Goal: Task Accomplishment & Management: Manage account settings

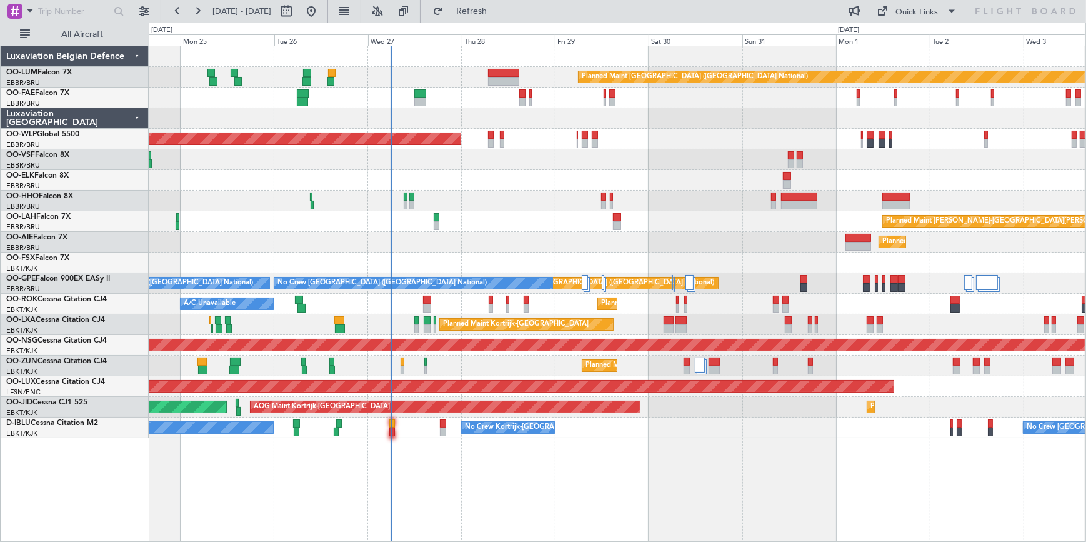
click at [515, 219] on div "Planned Maint [PERSON_NAME]-[GEOGRAPHIC_DATA][PERSON_NAME] ([GEOGRAPHIC_DATA][P…" at bounding box center [617, 221] width 936 height 21
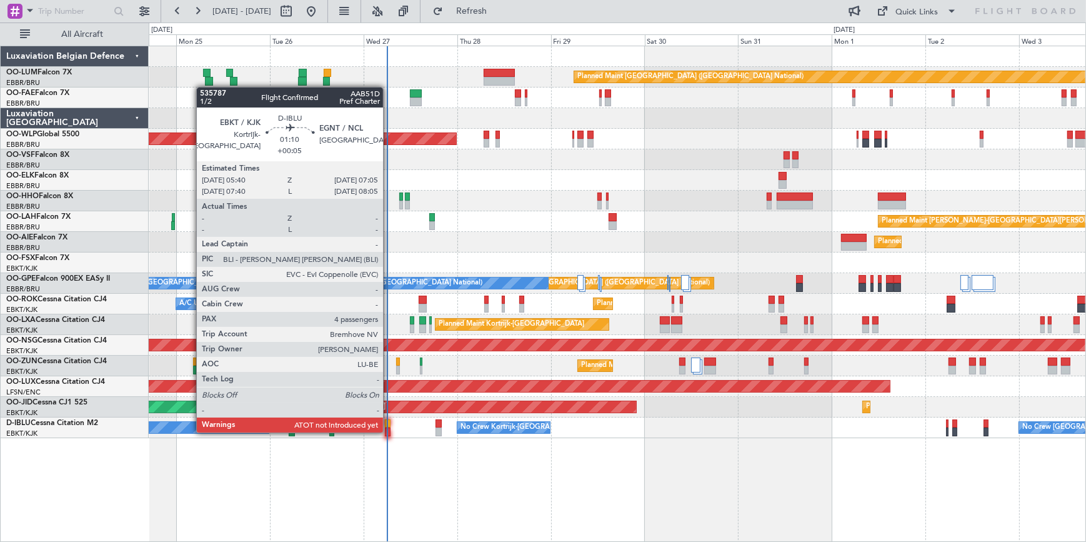
click at [389, 431] on div at bounding box center [388, 432] width 6 height 9
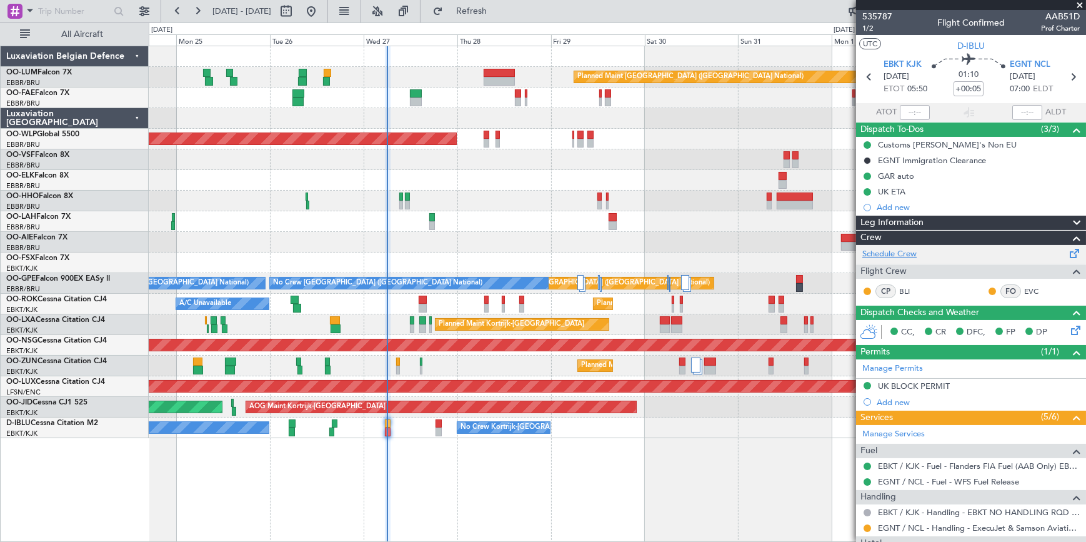
click at [901, 251] on link "Schedule Crew" at bounding box center [890, 254] width 54 height 13
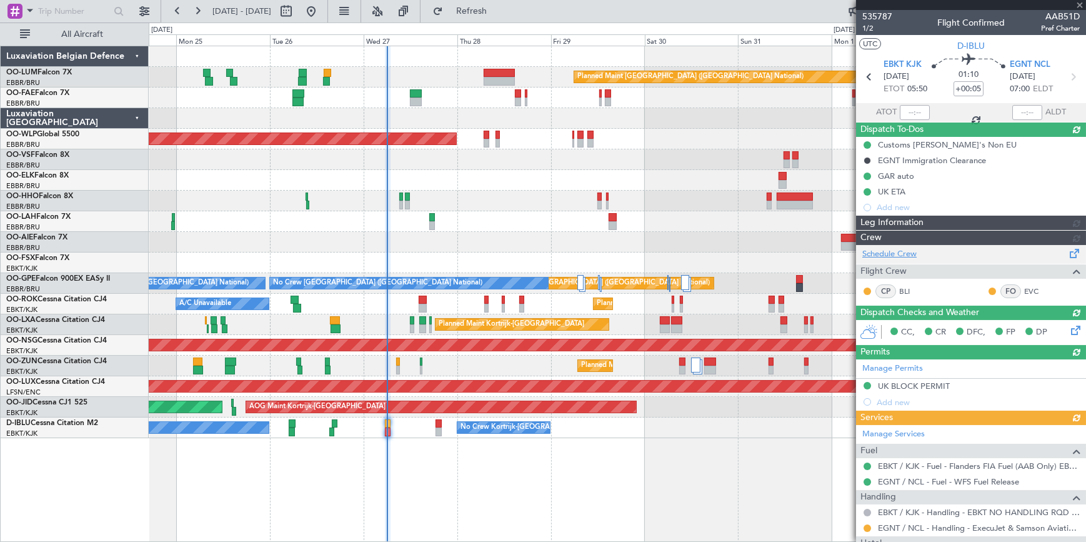
type input "05:57"
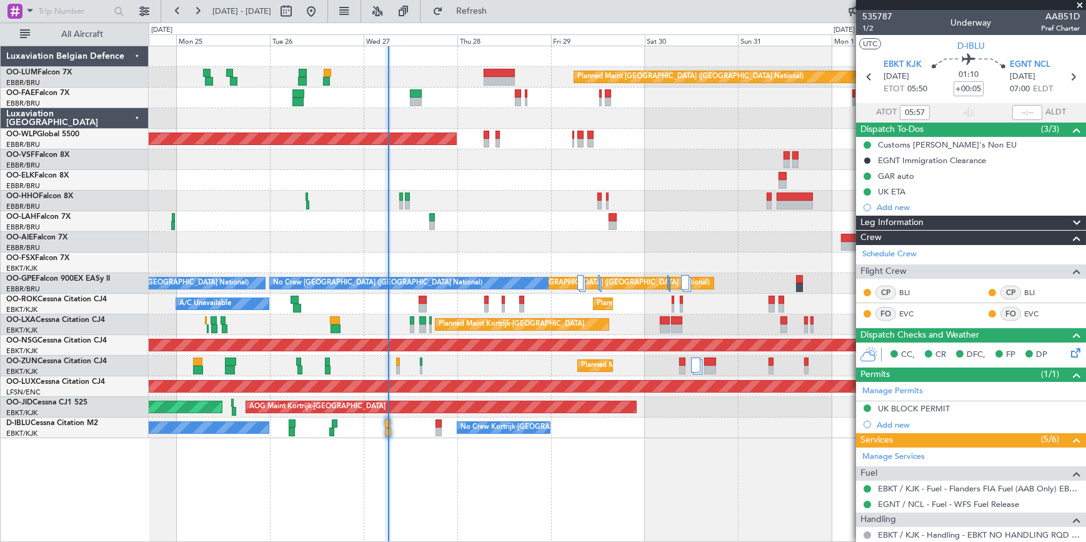
click at [1083, 5] on span at bounding box center [1080, 5] width 13 height 11
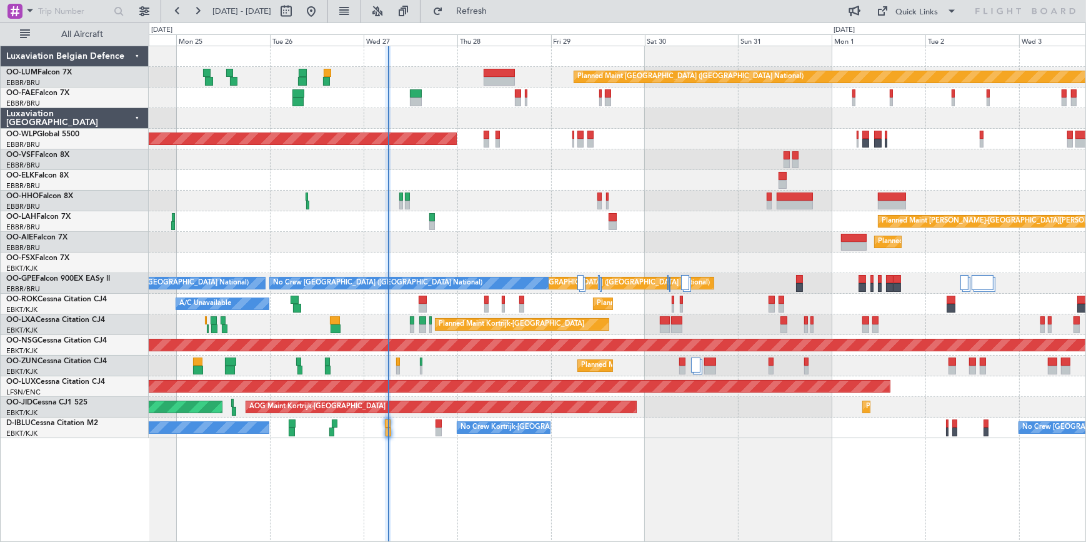
type input "0"
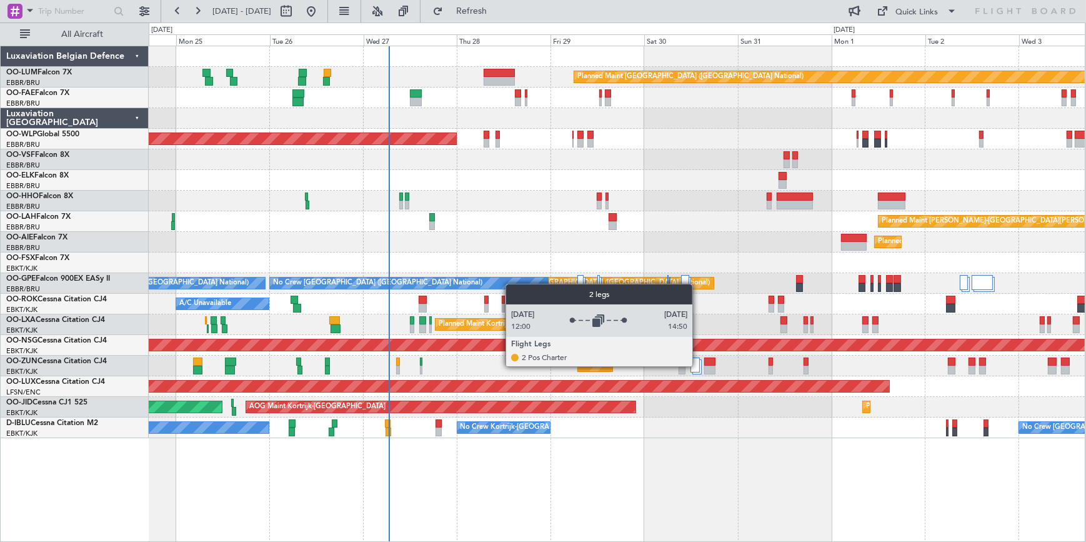
click at [698, 366] on div at bounding box center [695, 365] width 9 height 15
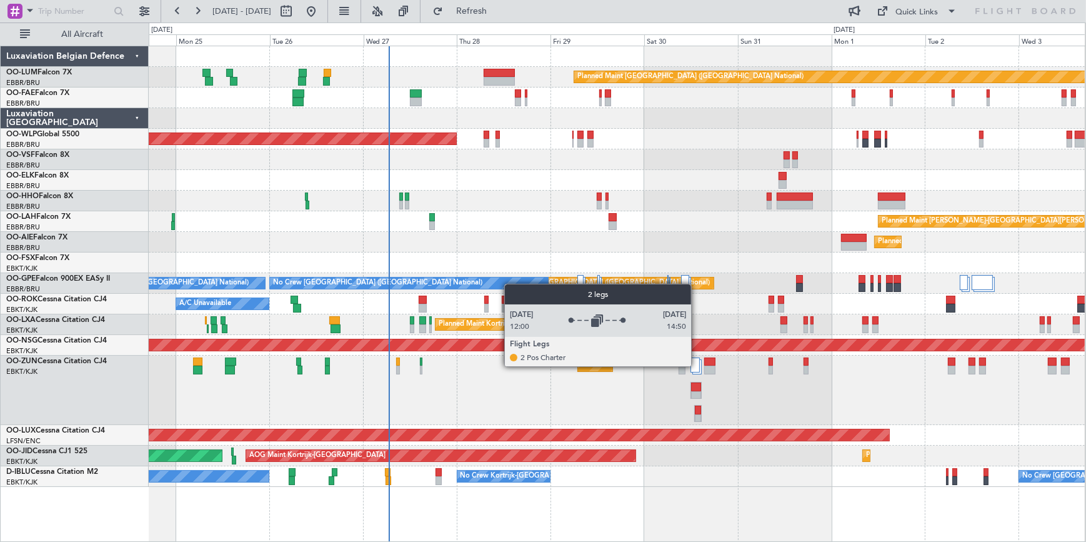
click at [697, 366] on div at bounding box center [695, 365] width 9 height 15
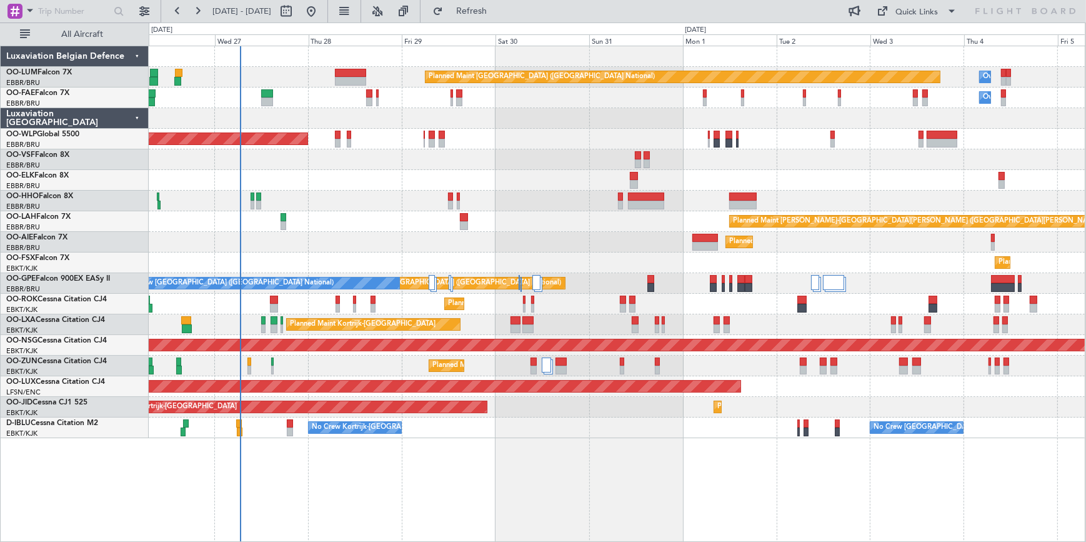
click at [567, 194] on div "Planned Maint [GEOGRAPHIC_DATA] ([GEOGRAPHIC_DATA] National) Owner [GEOGRAPHIC_…" at bounding box center [617, 242] width 936 height 392
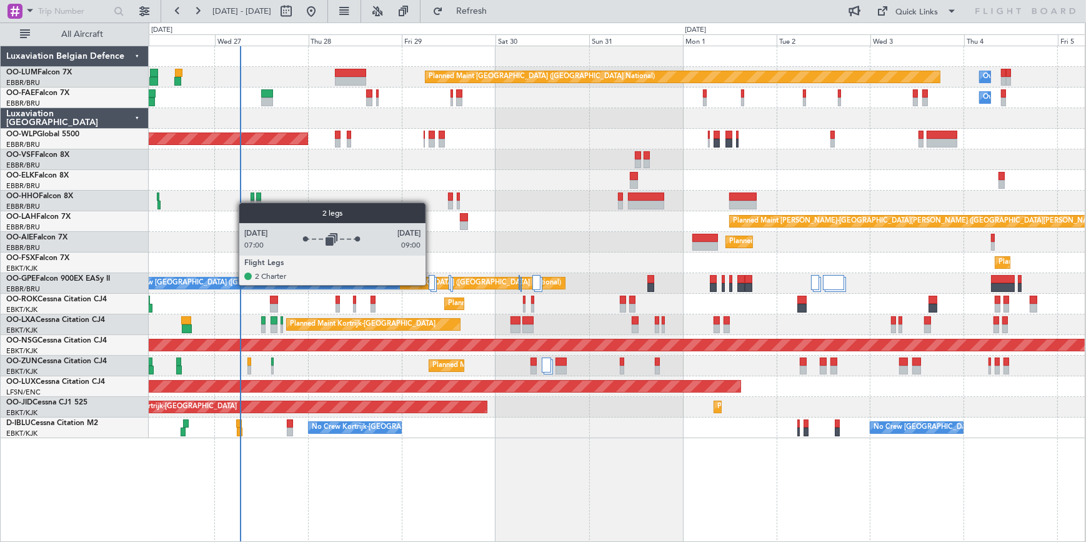
click at [431, 284] on div at bounding box center [432, 282] width 6 height 15
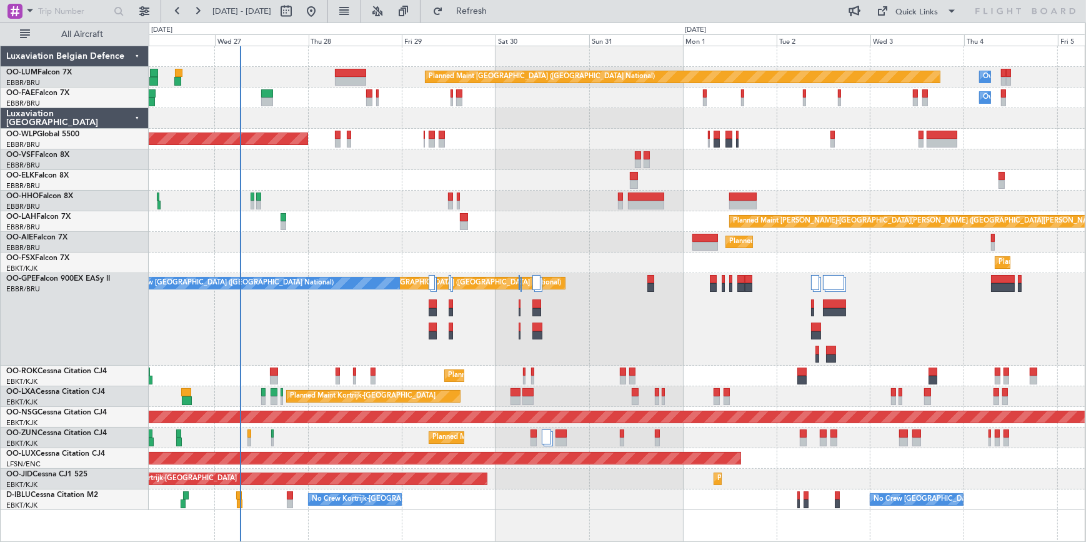
click at [540, 199] on div at bounding box center [617, 201] width 936 height 21
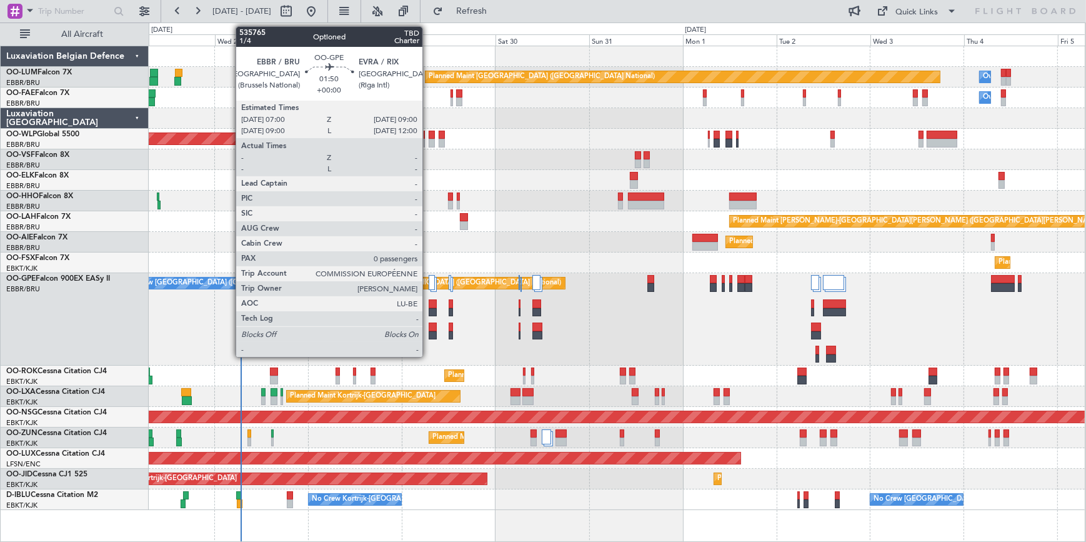
click at [429, 309] on div at bounding box center [433, 312] width 8 height 9
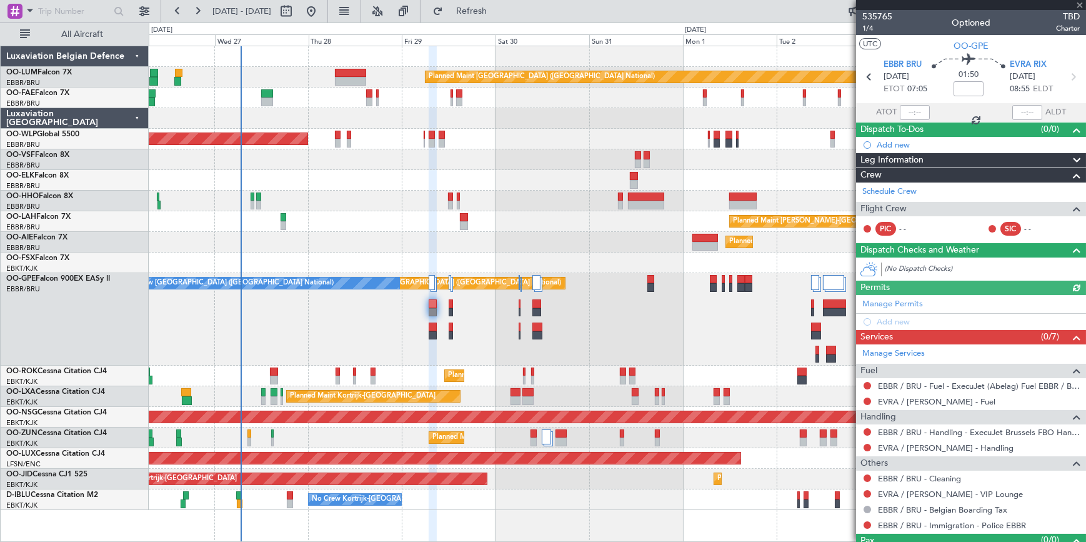
click at [1079, 4] on span at bounding box center [1080, 5] width 13 height 11
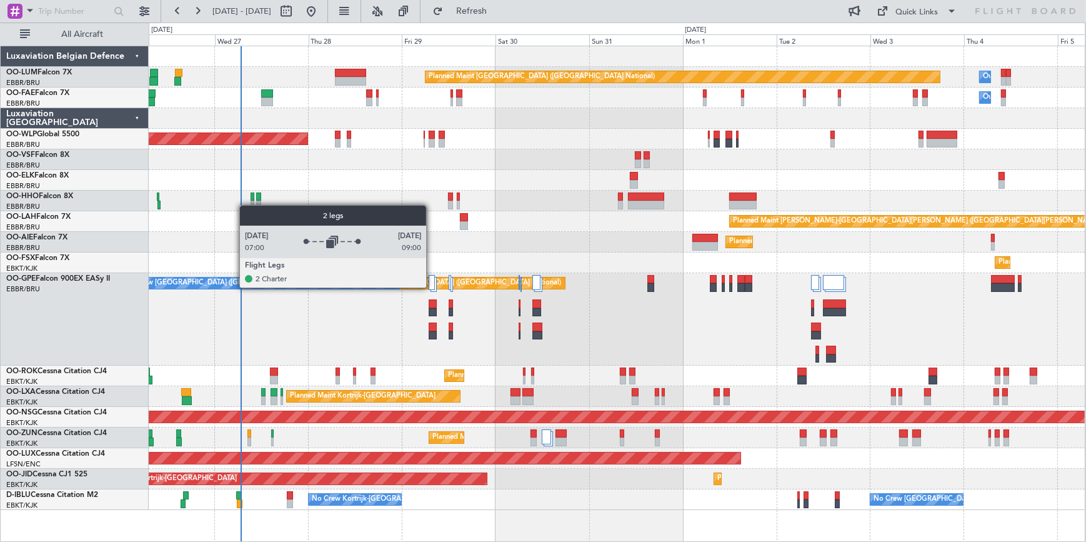
click at [433, 285] on div at bounding box center [432, 282] width 6 height 15
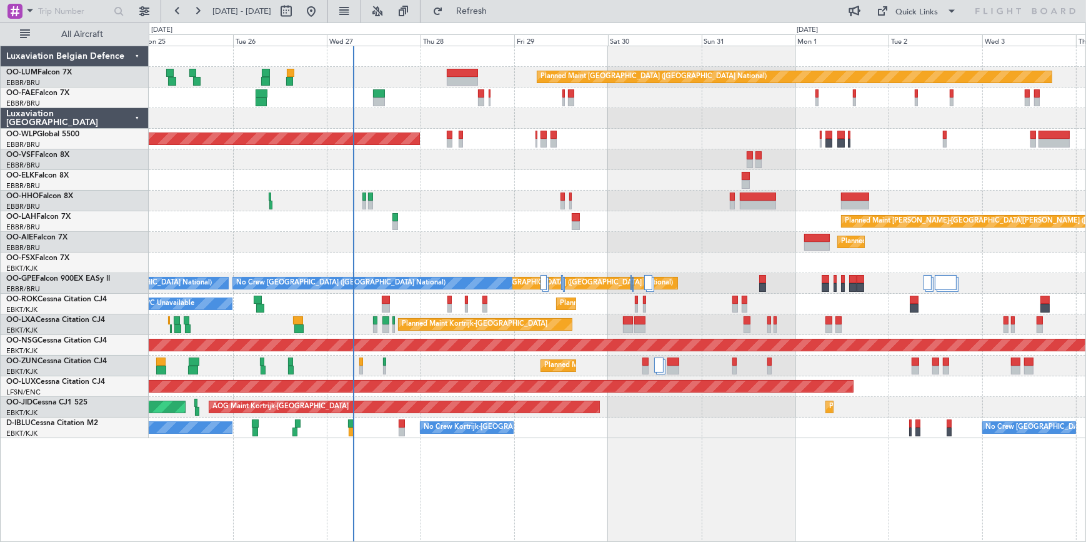
click at [487, 262] on div "Planned Maint Kortrijk-[GEOGRAPHIC_DATA]" at bounding box center [617, 263] width 937 height 21
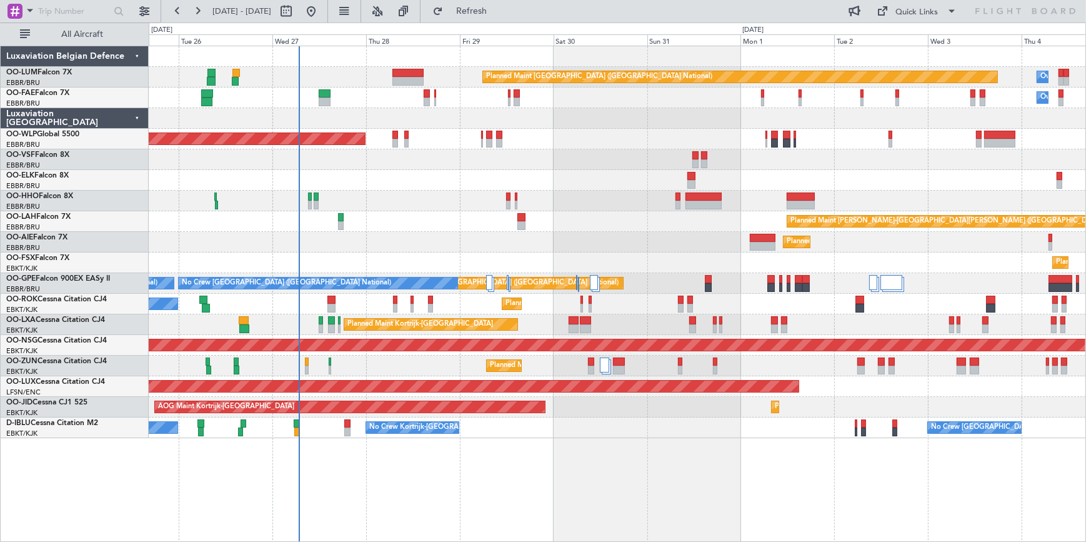
click at [388, 248] on div "Planned Maint [GEOGRAPHIC_DATA] ([GEOGRAPHIC_DATA])" at bounding box center [617, 242] width 937 height 21
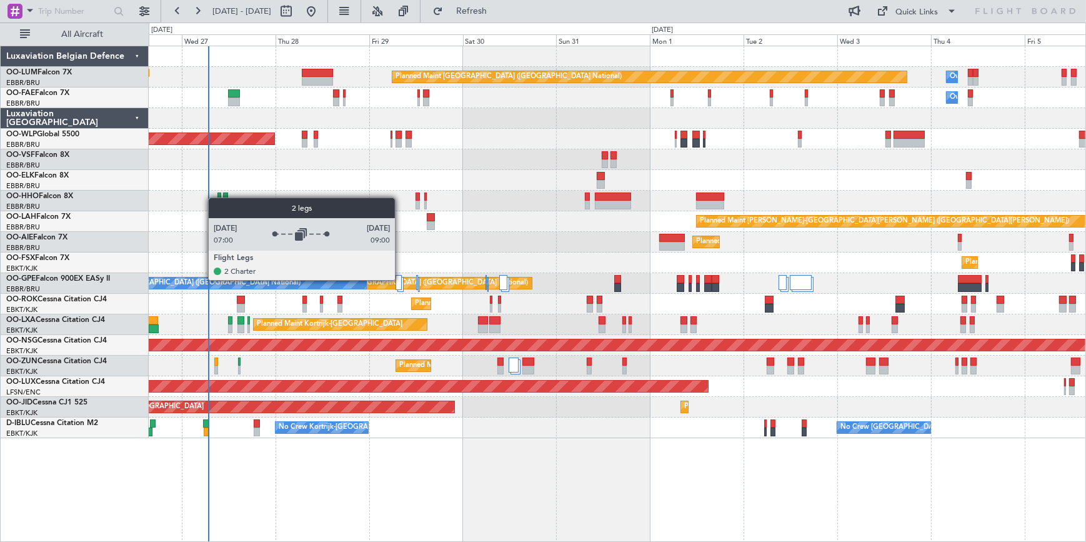
click at [401, 279] on div at bounding box center [399, 282] width 6 height 15
